Goal: Task Accomplishment & Management: Use online tool/utility

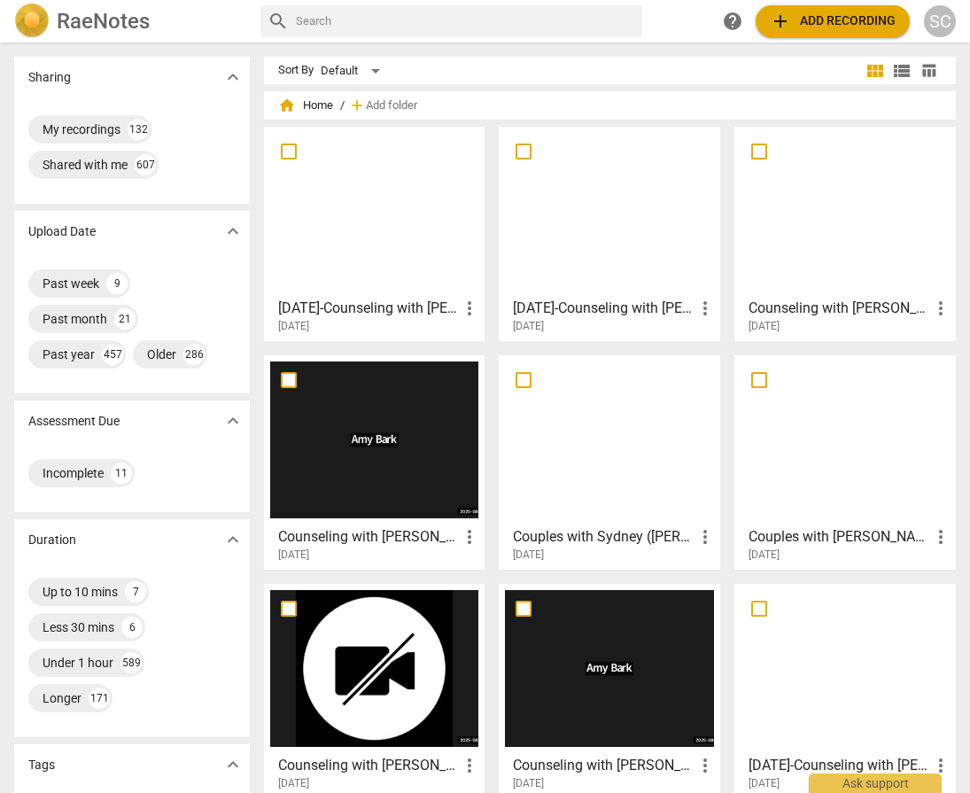
click at [800, 19] on span "add Add recording" at bounding box center [833, 21] width 126 height 21
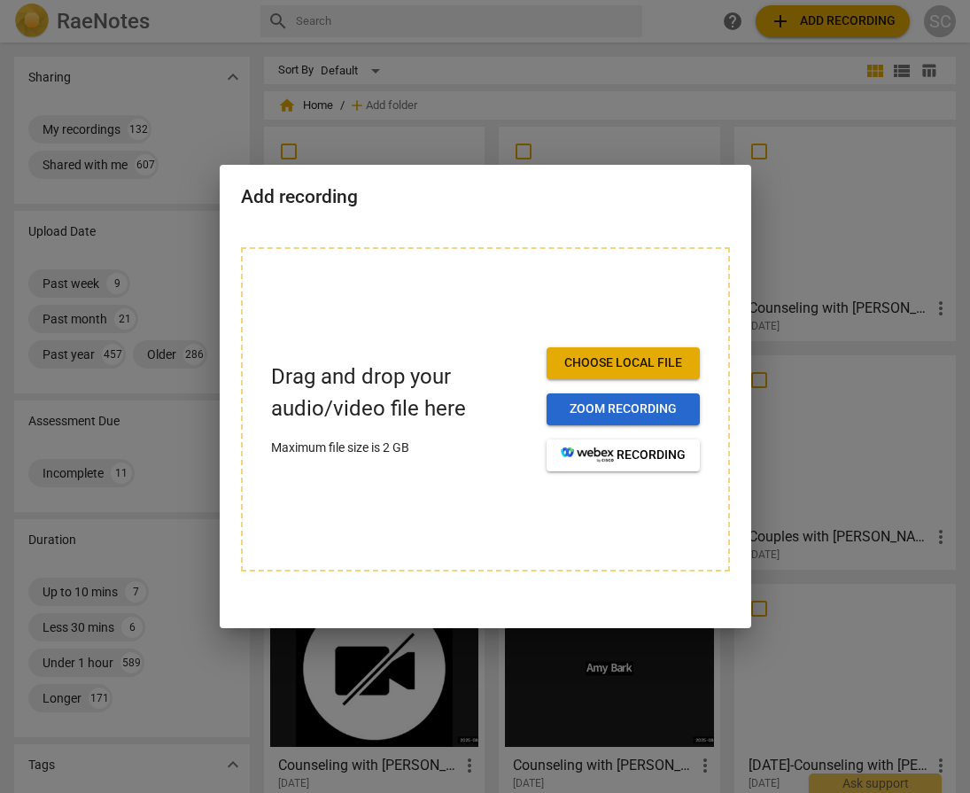
click at [606, 401] on span "Zoom recording" at bounding box center [623, 410] width 125 height 18
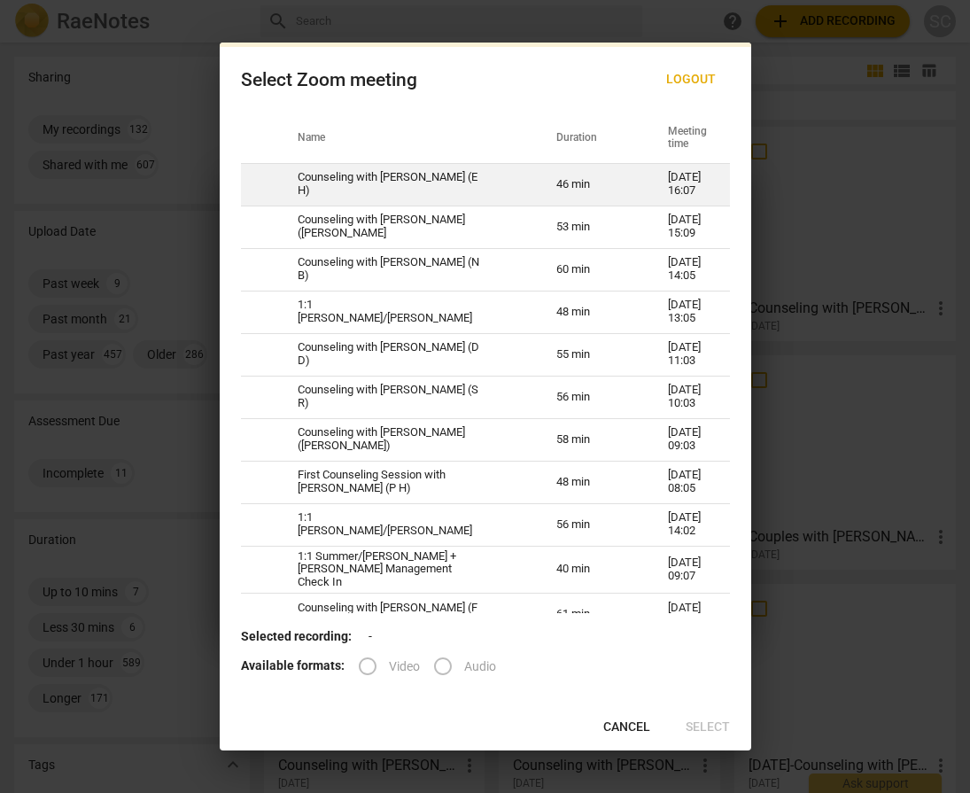
click at [360, 179] on td "Counseling with [PERSON_NAME] (E H)" at bounding box center [406, 184] width 259 height 43
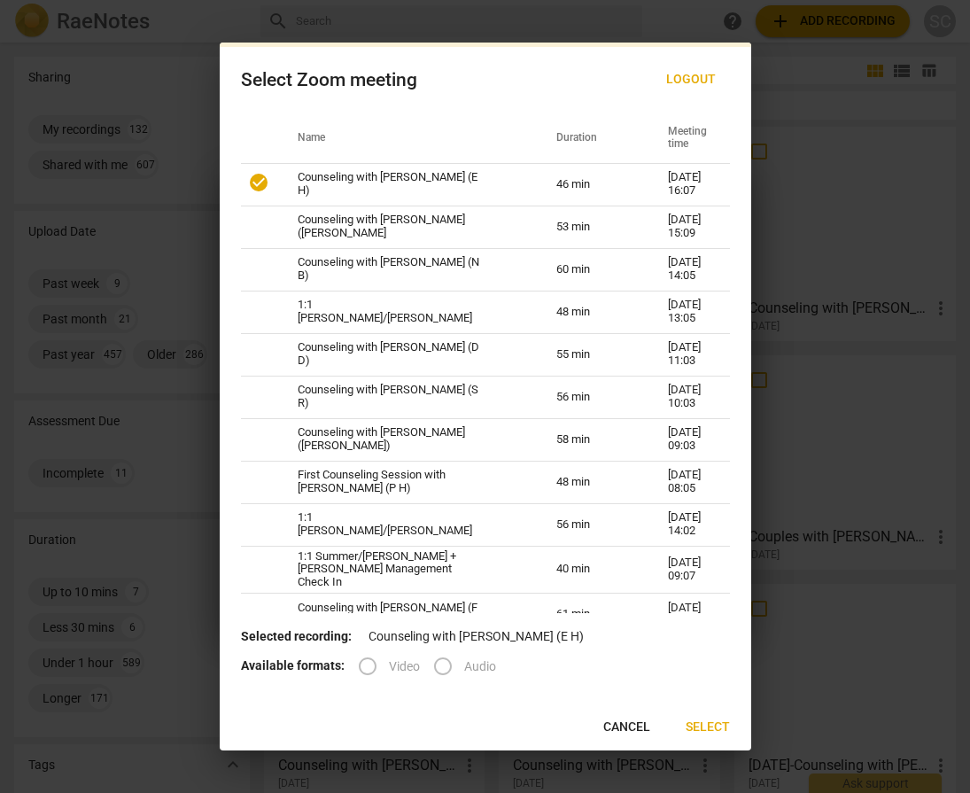
click at [368, 669] on label "Video" at bounding box center [384, 666] width 74 height 43
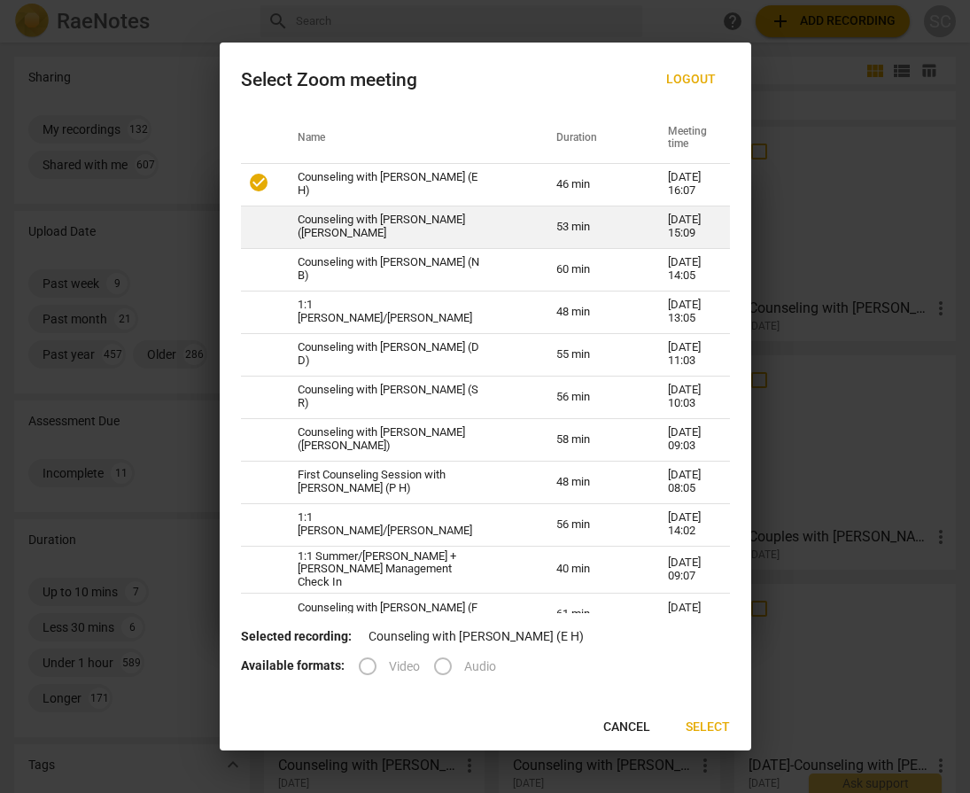
click at [383, 222] on td "Counseling with [PERSON_NAME] ([PERSON_NAME]" at bounding box center [406, 227] width 259 height 43
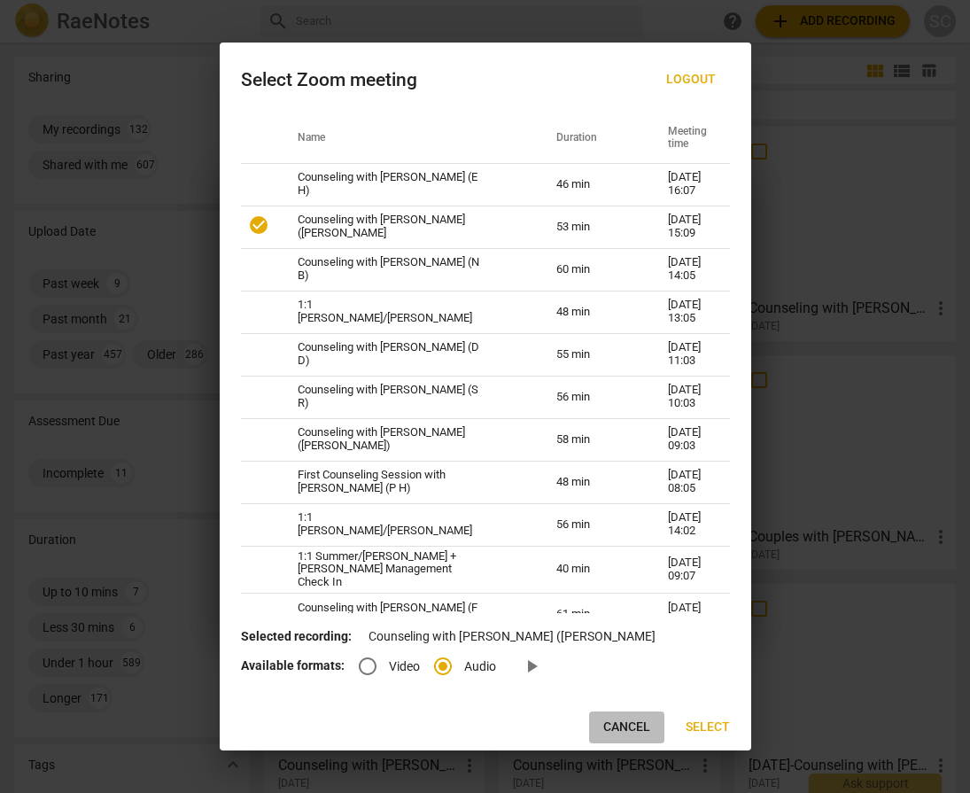
click at [618, 730] on span "Cancel" at bounding box center [627, 728] width 47 height 18
radio input "false"
